Goal: Task Accomplishment & Management: Complete application form

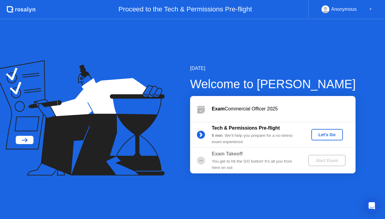
click at [326, 134] on div "Let's Go" at bounding box center [326, 135] width 27 height 5
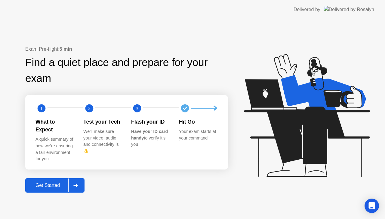
click at [51, 184] on div "Get Started" at bounding box center [47, 185] width 41 height 5
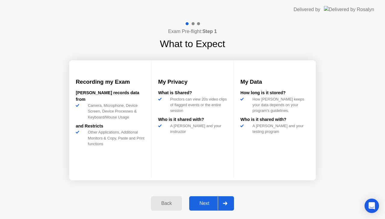
click at [202, 202] on div "Next" at bounding box center [204, 203] width 27 height 5
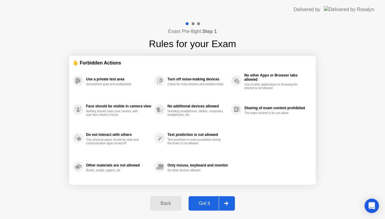
click at [202, 202] on div "Got it" at bounding box center [204, 203] width 28 height 5
select select "Available cameras"
select select "Available speakers"
select select "Available microphones"
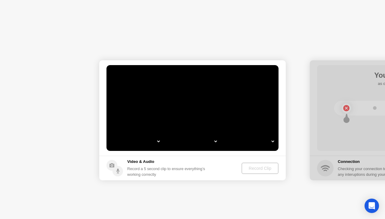
select select "**********"
select select "*******"
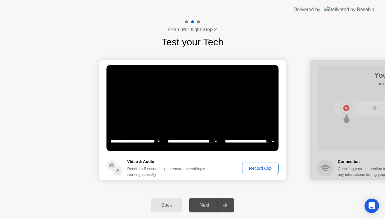
click at [262, 167] on div "Record Clip" at bounding box center [260, 168] width 32 height 5
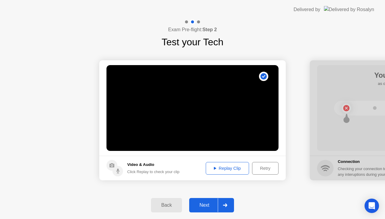
click at [203, 208] on div "Next" at bounding box center [204, 205] width 27 height 5
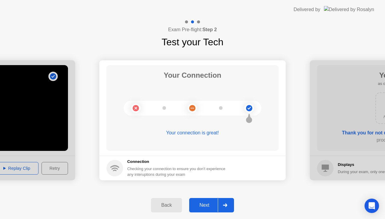
click at [203, 208] on div "Next" at bounding box center [204, 205] width 27 height 5
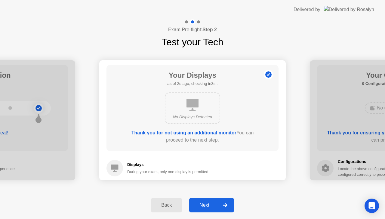
click at [203, 208] on div "Next" at bounding box center [204, 205] width 27 height 5
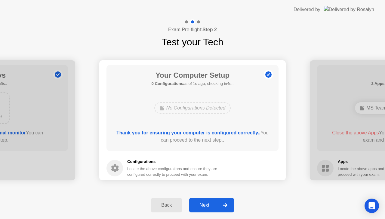
click at [203, 208] on div "Next" at bounding box center [204, 205] width 27 height 5
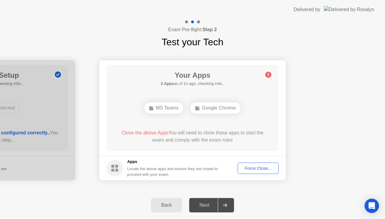
click at [252, 167] on div "Force Close..." at bounding box center [258, 168] width 37 height 5
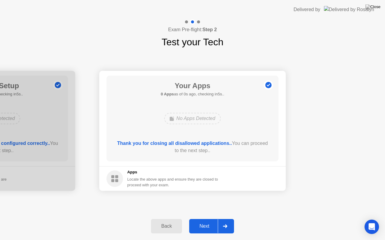
click at [249, 176] on footer "Apps Locate the above apps and ensure they are closed to proceed with your exam." at bounding box center [192, 178] width 186 height 25
click at [202, 219] on div "Next" at bounding box center [204, 226] width 27 height 5
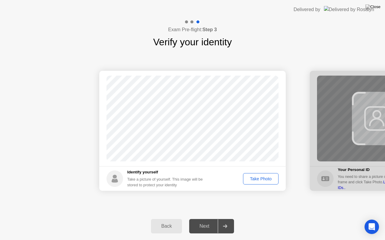
click at [263, 181] on div "Take Photo" at bounding box center [260, 179] width 31 height 5
click at [203, 219] on div "Next" at bounding box center [204, 226] width 27 height 5
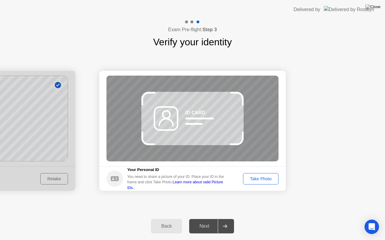
click at [263, 178] on div "Take Photo" at bounding box center [260, 179] width 31 height 5
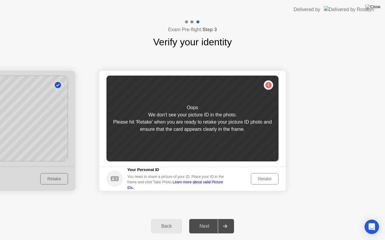
click at [266, 180] on div "Retake" at bounding box center [264, 179] width 23 height 5
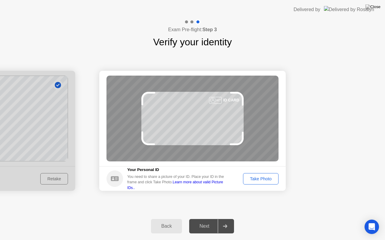
click at [263, 180] on div "Take Photo" at bounding box center [260, 179] width 31 height 5
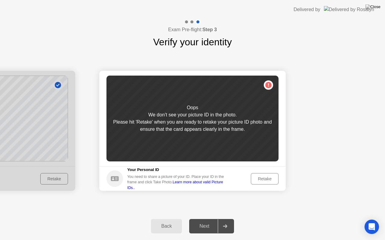
click at [207, 219] on div "Next" at bounding box center [204, 226] width 27 height 5
click at [261, 177] on div "Retake" at bounding box center [264, 179] width 23 height 5
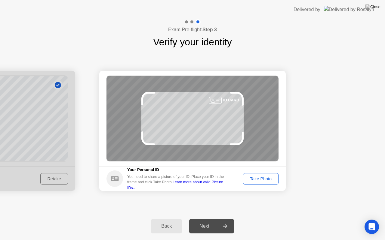
click at [266, 178] on div "Take Photo" at bounding box center [260, 179] width 31 height 5
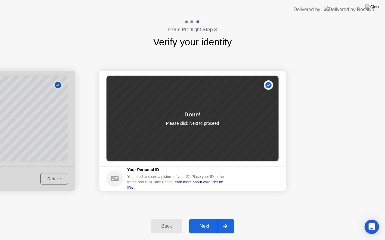
click at [206, 219] on div "Next" at bounding box center [204, 226] width 27 height 5
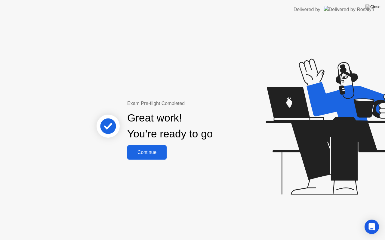
click at [151, 151] on div "Continue" at bounding box center [147, 152] width 36 height 5
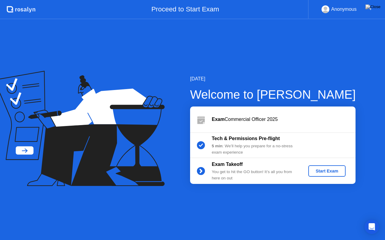
click at [325, 172] on div "Start Exam" at bounding box center [326, 171] width 32 height 5
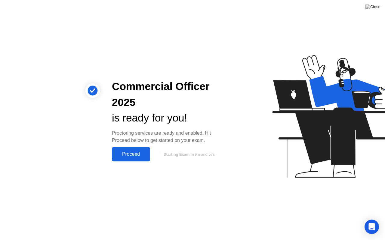
click at [142, 156] on div "Proceed" at bounding box center [131, 154] width 35 height 5
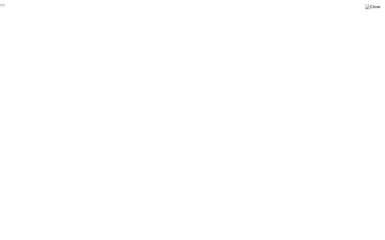
click at [376, 4] on button at bounding box center [373, 7] width 18 height 8
click at [301, 219] on div at bounding box center [192, 240] width 385 height 0
click at [377, 7] on img at bounding box center [372, 7] width 15 height 5
